Goal: Navigation & Orientation: Go to known website

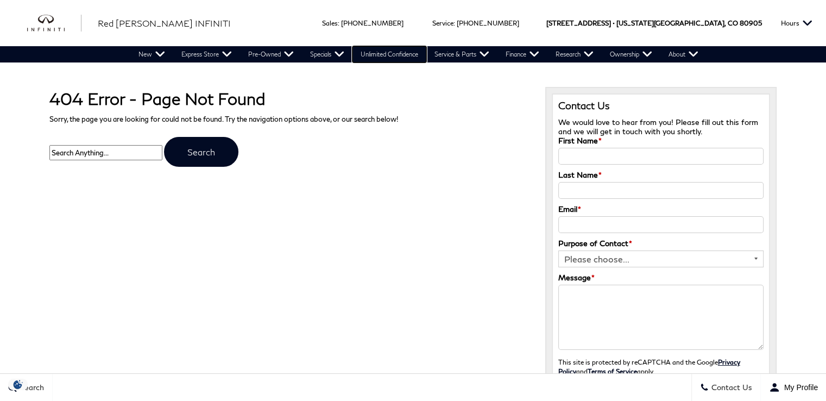
click at [374, 50] on link "Unlimited Confidence" at bounding box center [389, 54] width 74 height 16
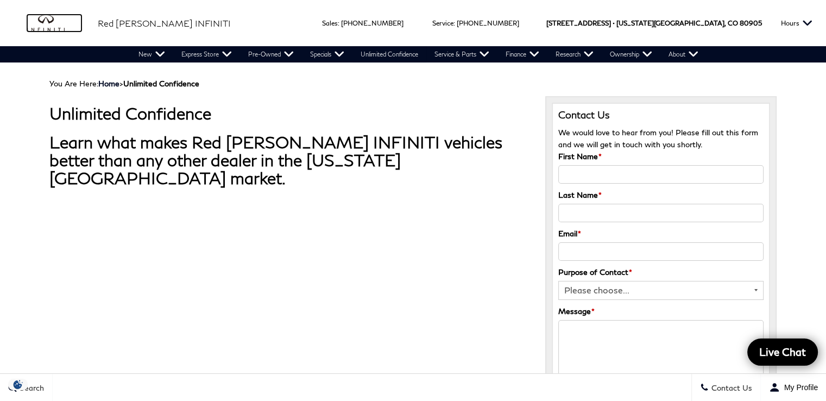
click at [45, 22] on img "infiniti" at bounding box center [54, 23] width 54 height 17
